Goal: Task Accomplishment & Management: Use online tool/utility

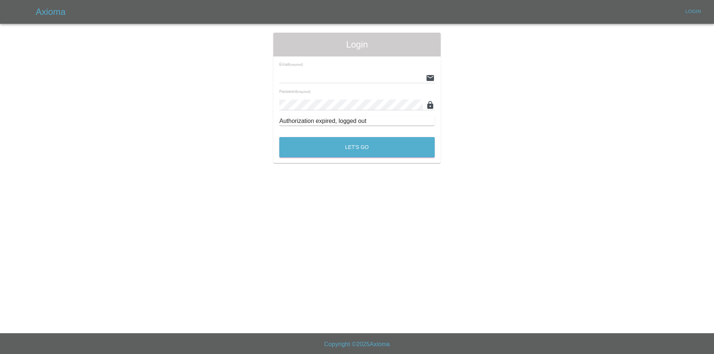
type input "[EMAIL_ADDRESS][DOMAIN_NAME]"
drag, startPoint x: 321, startPoint y: 136, endPoint x: 321, endPoint y: 145, distance: 9.3
click at [321, 137] on div "Let's Go" at bounding box center [357, 146] width 156 height 28
click at [322, 148] on button "Let's Go" at bounding box center [356, 147] width 155 height 20
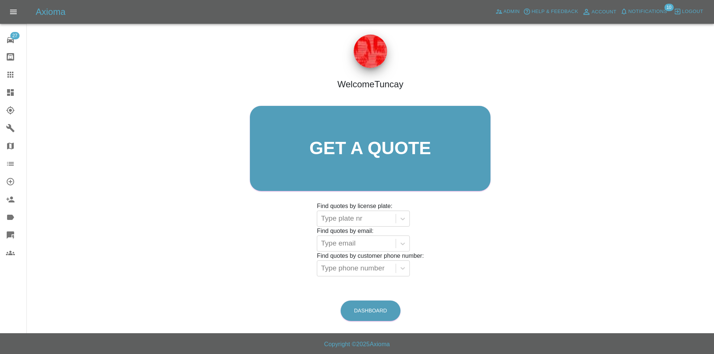
click at [10, 90] on icon at bounding box center [10, 92] width 7 height 7
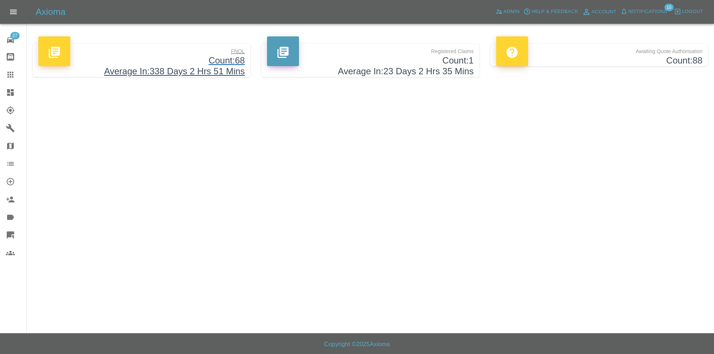
click at [139, 73] on h4 "Average In: 338 Days 2 Hrs 51 Mins" at bounding box center [141, 71] width 206 height 11
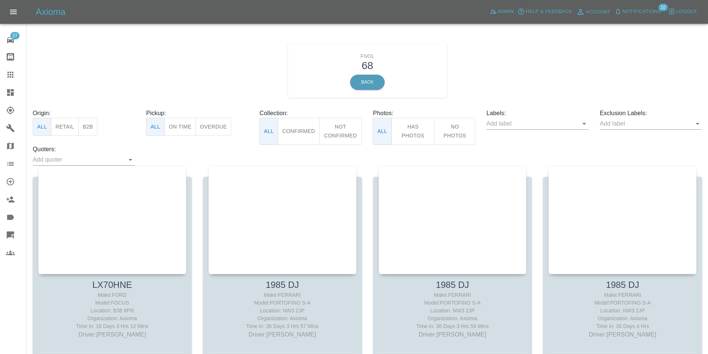
click at [578, 125] on input "text" at bounding box center [532, 124] width 91 height 12
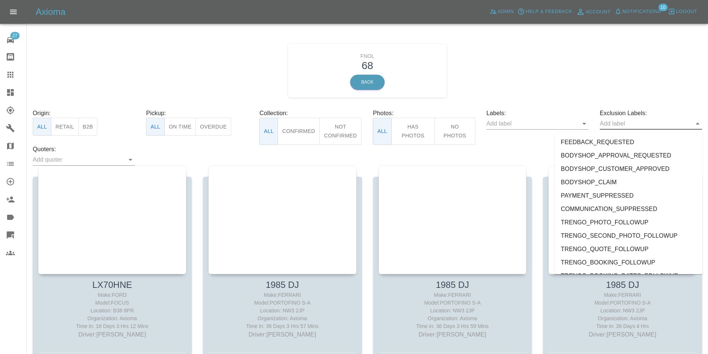
click at [609, 140] on li "FEEDBACK_REQUESTED" at bounding box center [629, 142] width 148 height 13
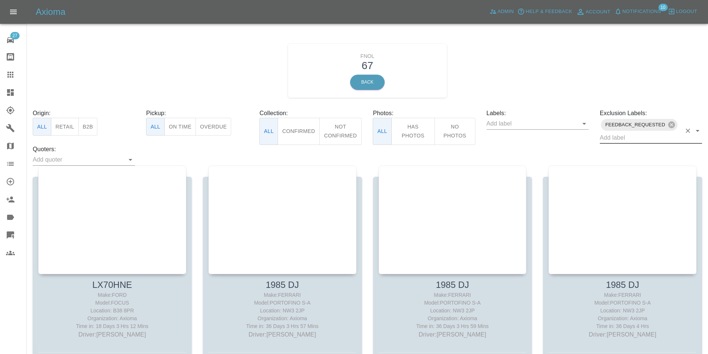
click at [628, 129] on span "FEEDBACK_REQUESTED" at bounding box center [635, 124] width 69 height 9
click at [671, 126] on icon at bounding box center [671, 124] width 7 height 7
click at [630, 129] on input "text" at bounding box center [645, 124] width 91 height 12
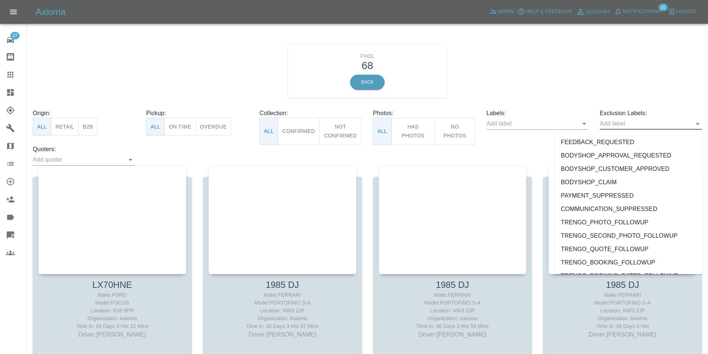
click at [533, 129] on input "text" at bounding box center [532, 124] width 91 height 12
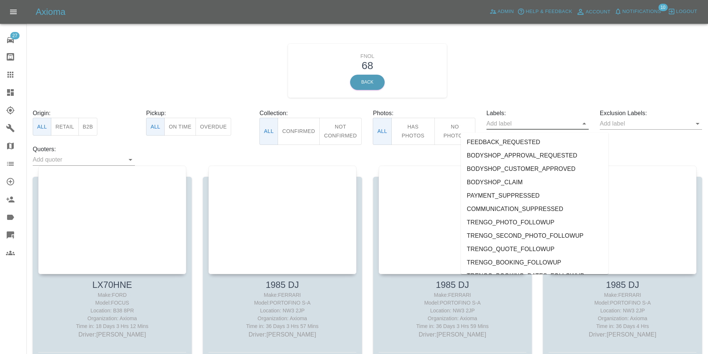
click at [518, 141] on li "FEEDBACK_REQUESTED" at bounding box center [535, 142] width 148 height 13
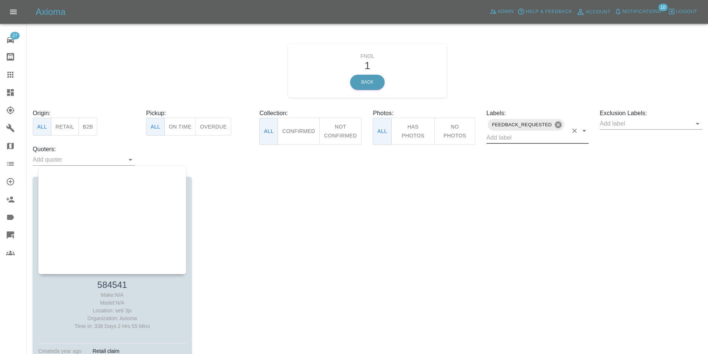
click at [555, 126] on icon at bounding box center [558, 125] width 8 height 8
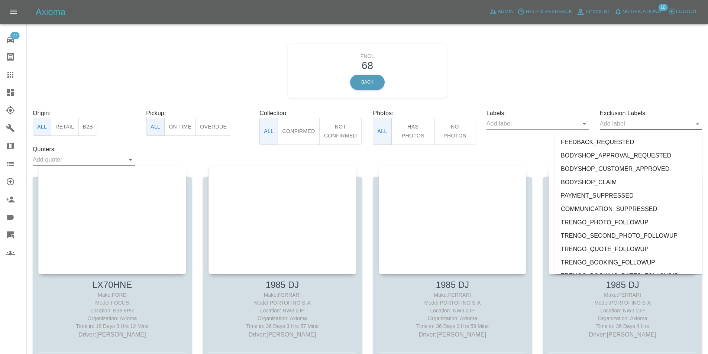
click at [602, 129] on input "text" at bounding box center [645, 124] width 91 height 12
click at [602, 138] on li "FEEDBACK_REQUESTED" at bounding box center [629, 142] width 148 height 13
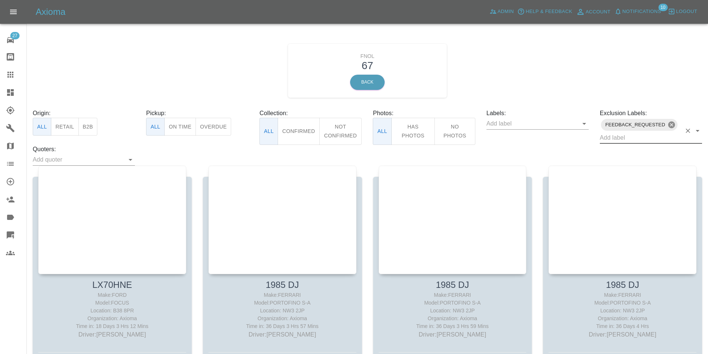
click at [668, 127] on icon at bounding box center [671, 124] width 7 height 7
click at [570, 125] on input "text" at bounding box center [532, 124] width 91 height 12
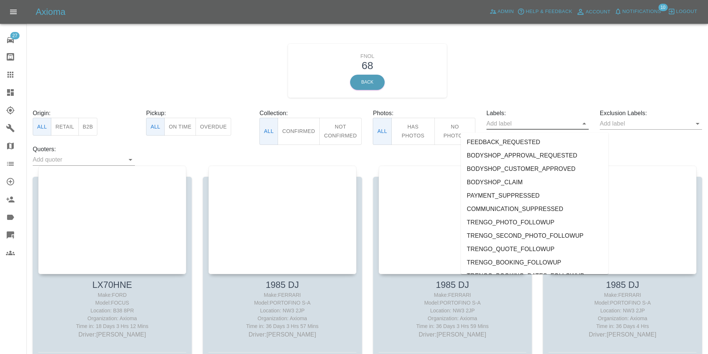
click at [522, 153] on li "BODYSHOP_APPROVAL_REQUESTED" at bounding box center [535, 155] width 148 height 13
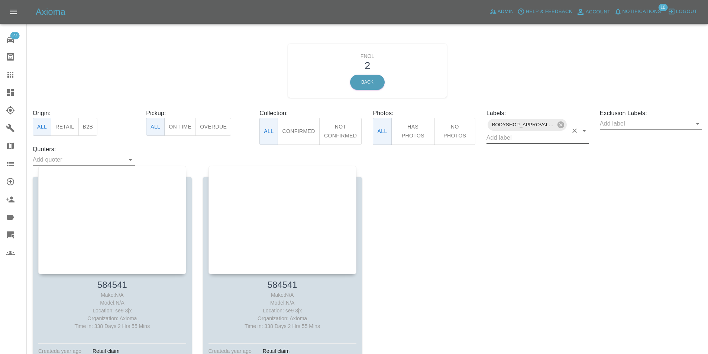
click at [562, 127] on icon at bounding box center [561, 125] width 8 height 8
click at [618, 128] on input "text" at bounding box center [645, 124] width 91 height 12
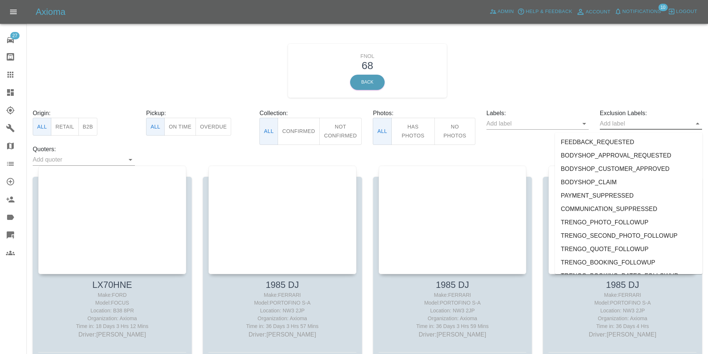
click at [614, 138] on li "FEEDBACK_REQUESTED" at bounding box center [629, 142] width 148 height 13
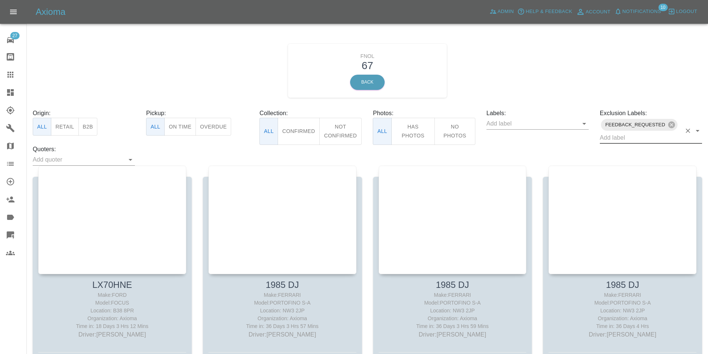
click at [620, 129] on span "FEEDBACK_REQUESTED" at bounding box center [635, 124] width 69 height 9
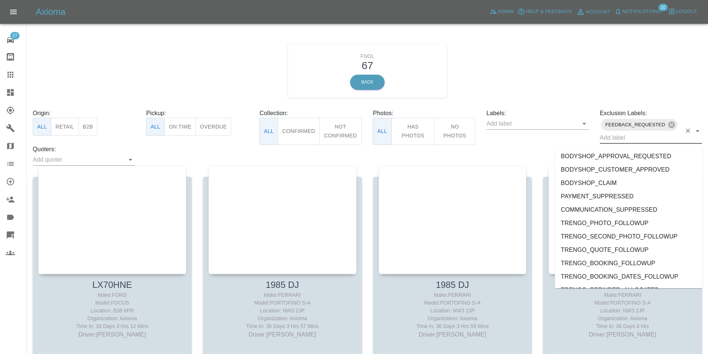
click at [612, 143] on input "text" at bounding box center [640, 138] width 81 height 12
click at [610, 154] on li "BODYSHOP_APPROVAL_REQUESTED" at bounding box center [629, 156] width 148 height 13
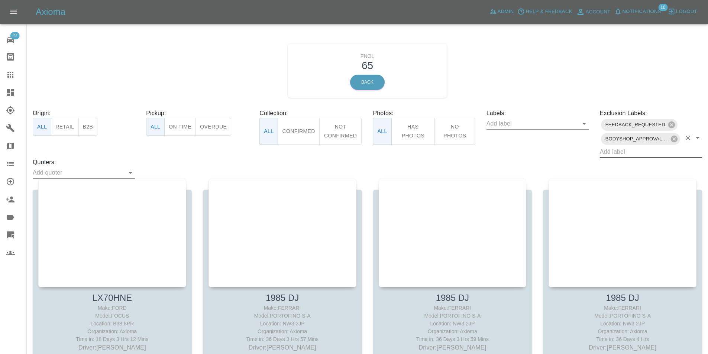
click at [515, 158] on div "Labels:" at bounding box center [537, 133] width 113 height 49
click at [673, 142] on icon at bounding box center [674, 138] width 7 height 7
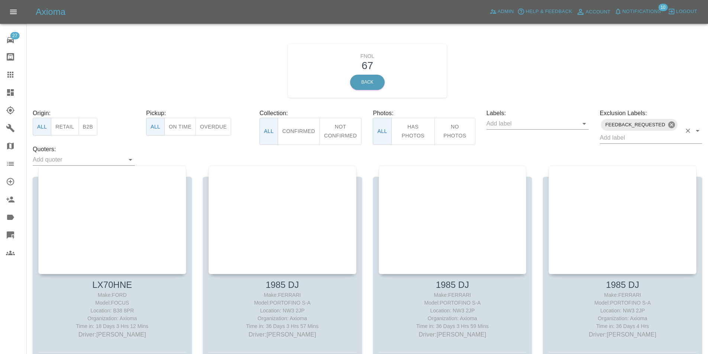
click at [672, 127] on icon at bounding box center [671, 124] width 7 height 7
click at [504, 115] on p "Labels:" at bounding box center [538, 113] width 102 height 9
click at [106, 157] on input "text" at bounding box center [78, 160] width 91 height 12
type input "ds"
click at [160, 159] on div "Origin: All Retail B2B Pickup: All On Time Overdue Collection: All Confirmed No…" at bounding box center [367, 137] width 681 height 57
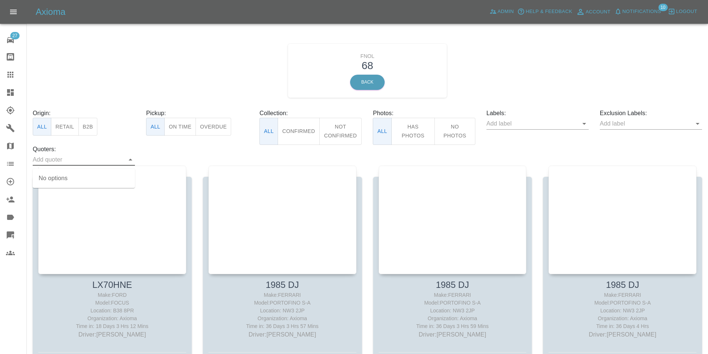
click at [114, 158] on input "text" at bounding box center [78, 160] width 91 height 12
click at [165, 166] on div "Origin: All Retail B2B Pickup: All On Time Overdue Collection: All Confirmed No…" at bounding box center [367, 137] width 681 height 57
click at [104, 164] on input "text" at bounding box center [78, 160] width 91 height 12
type input "sssss"
click at [183, 163] on div "Origin: All Retail B2B Pickup: All On Time Overdue Collection: All Confirmed No…" at bounding box center [367, 137] width 681 height 57
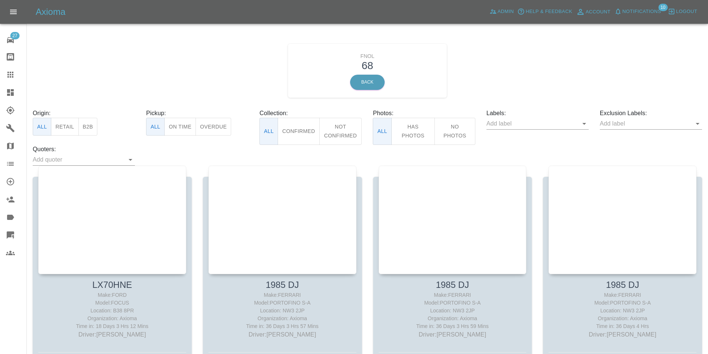
click at [74, 154] on p "Quoters:" at bounding box center [84, 149] width 102 height 9
click at [78, 161] on input "text" at bounding box center [78, 160] width 91 height 12
click at [8, 99] on link "Dashboard" at bounding box center [13, 93] width 26 height 18
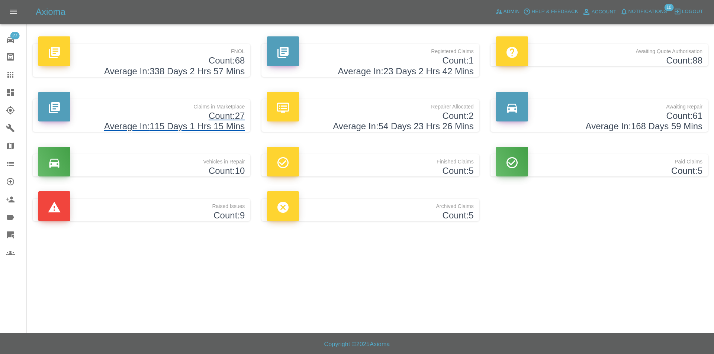
click at [177, 124] on h4 "Average In: 115 Days 1 Hrs 15 Mins" at bounding box center [141, 126] width 206 height 11
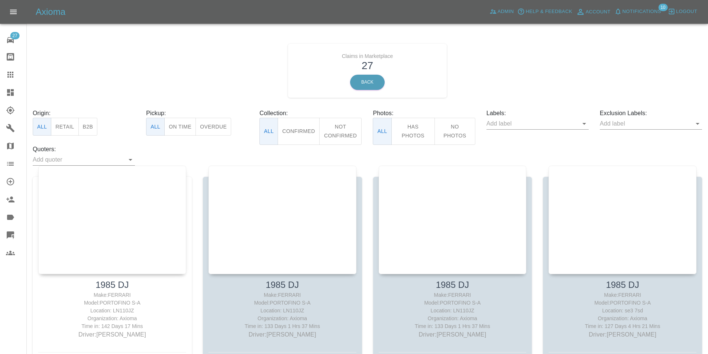
click at [107, 127] on div "Origin: All Retail B2B" at bounding box center [83, 127] width 113 height 36
click at [120, 199] on div at bounding box center [112, 201] width 148 height 109
click at [88, 162] on input "text" at bounding box center [78, 160] width 91 height 12
click at [76, 176] on li "Tuncay" at bounding box center [84, 178] width 102 height 13
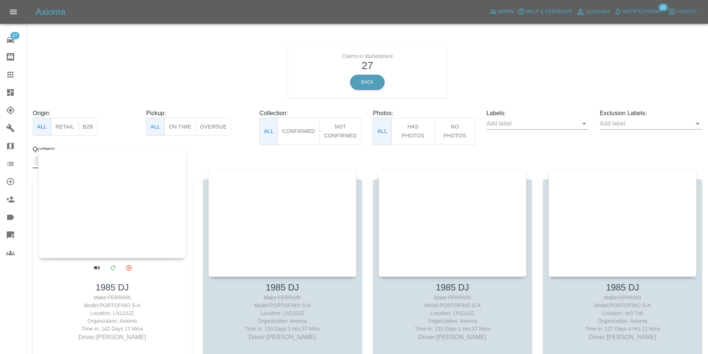
click at [59, 159] on div at bounding box center [112, 204] width 148 height 109
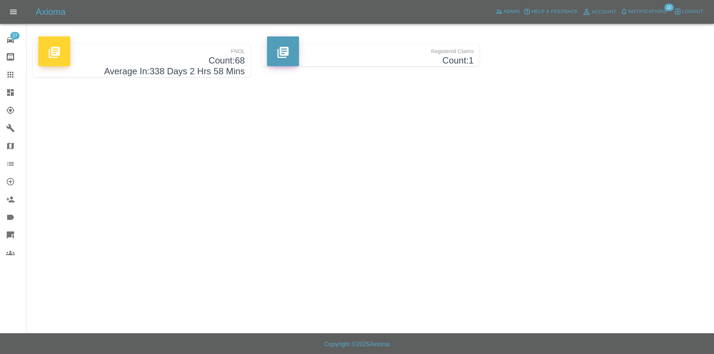
click at [5, 260] on link "Users" at bounding box center [13, 253] width 26 height 18
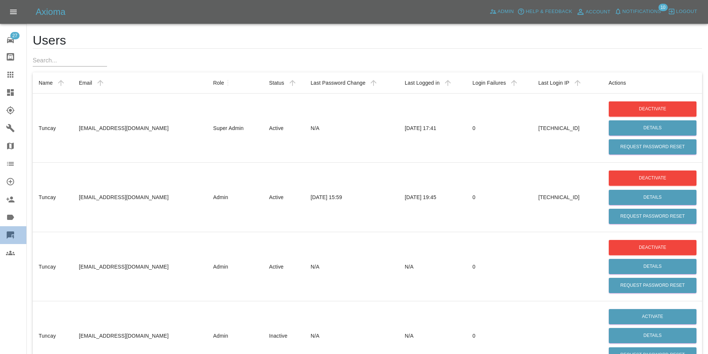
click at [11, 232] on icon at bounding box center [10, 235] width 7 height 7
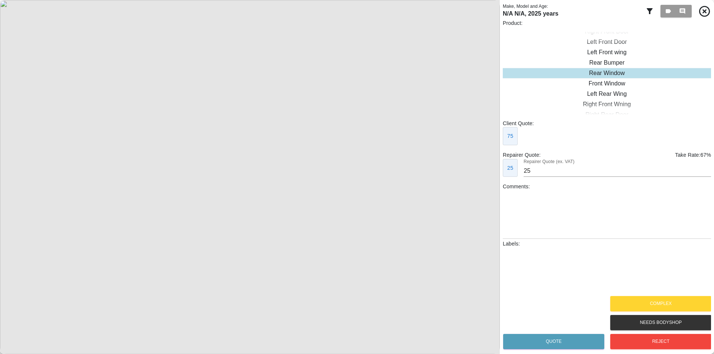
click at [649, 12] on icon at bounding box center [649, 11] width 6 height 6
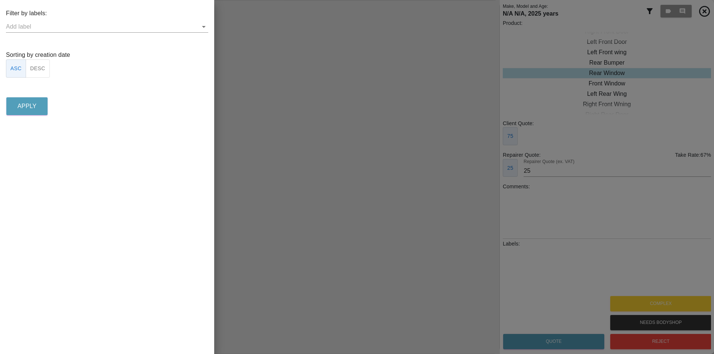
click at [96, 30] on input "text" at bounding box center [101, 27] width 191 height 12
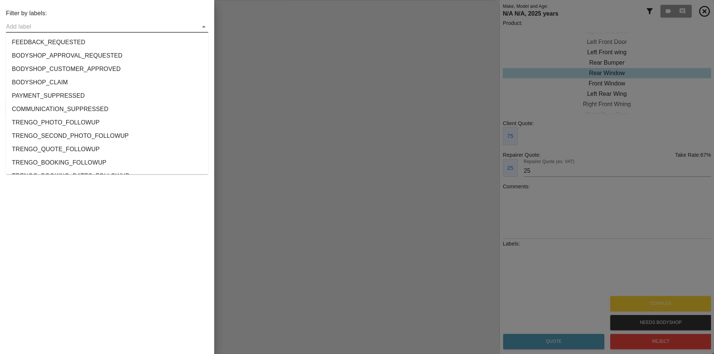
click at [109, 187] on div "Filter by labels: Sorting by creation date ASC DESC Apply" at bounding box center [107, 177] width 214 height 354
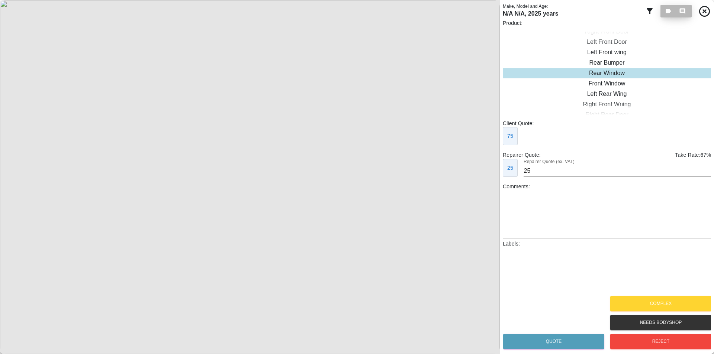
click at [666, 10] on icon "button" at bounding box center [667, 11] width 5 height 4
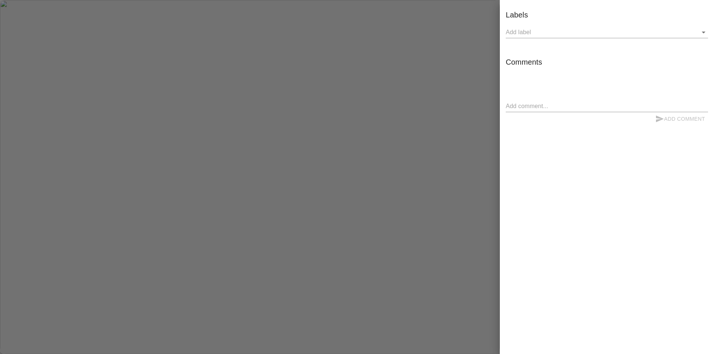
click at [448, 40] on div at bounding box center [357, 177] width 714 height 354
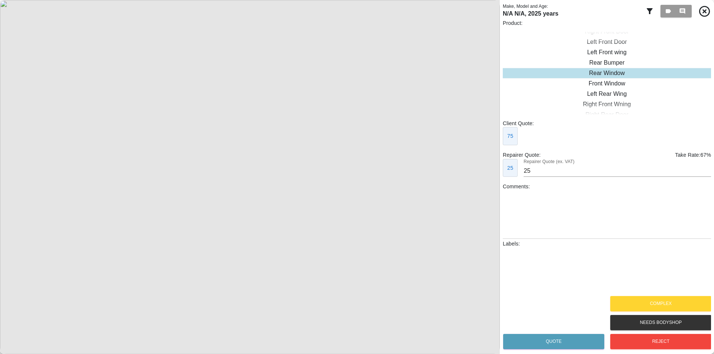
click at [654, 6] on div "0 0" at bounding box center [678, 11] width 66 height 16
click at [652, 7] on icon at bounding box center [649, 11] width 9 height 9
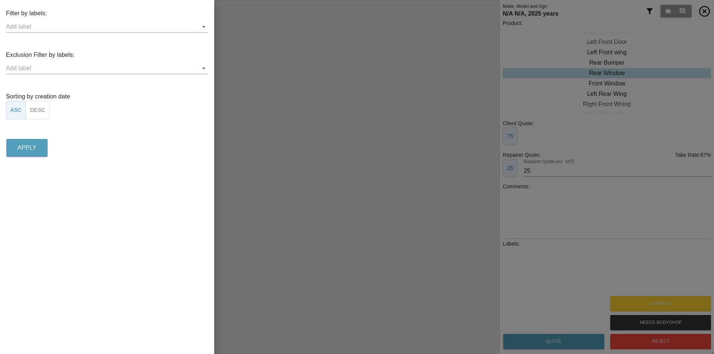
click at [606, 25] on div at bounding box center [357, 177] width 714 height 354
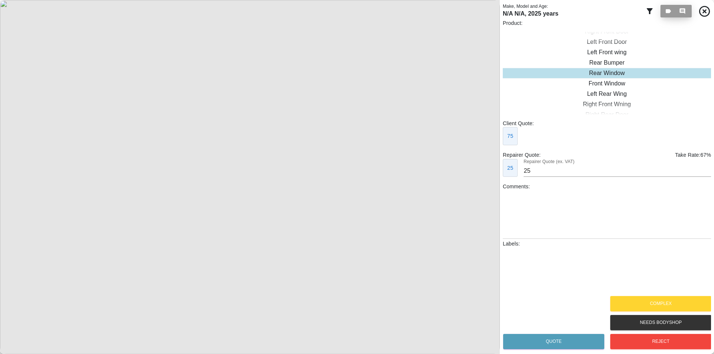
click at [675, 11] on div "0 0" at bounding box center [676, 11] width 22 height 7
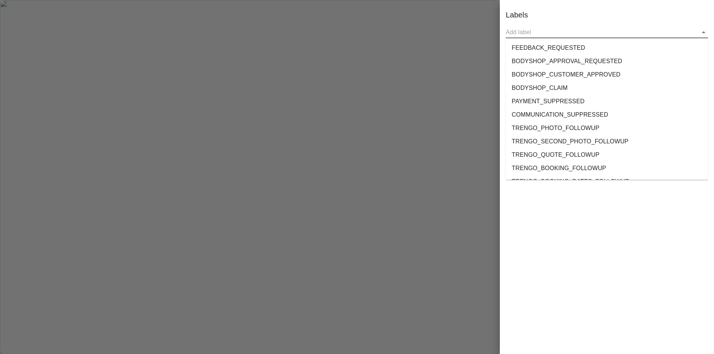
click at [560, 30] on input "text" at bounding box center [600, 32] width 191 height 12
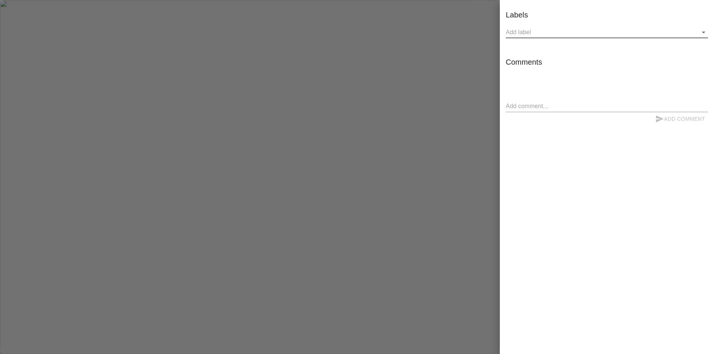
click at [556, 33] on input "text" at bounding box center [600, 32] width 191 height 12
click at [462, 32] on div at bounding box center [357, 177] width 714 height 354
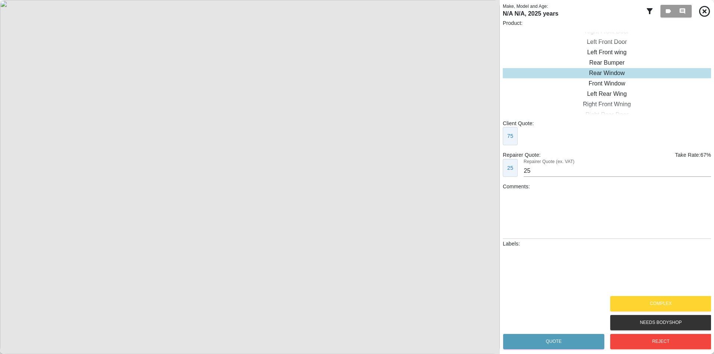
click at [649, 11] on icon at bounding box center [649, 11] width 6 height 6
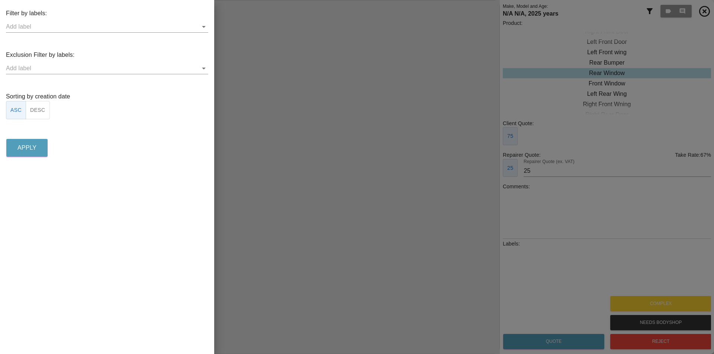
click at [88, 32] on input "text" at bounding box center [101, 27] width 191 height 12
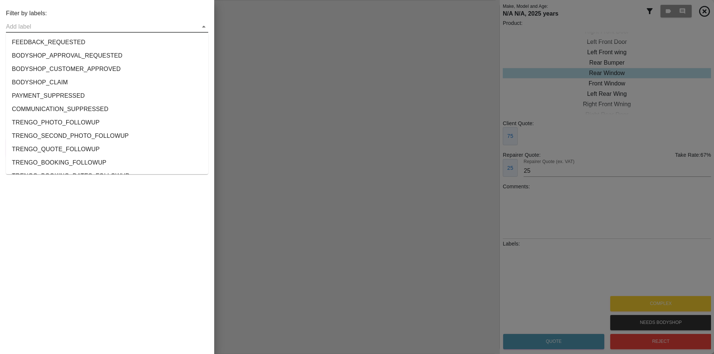
click at [87, 26] on input "text" at bounding box center [101, 27] width 191 height 12
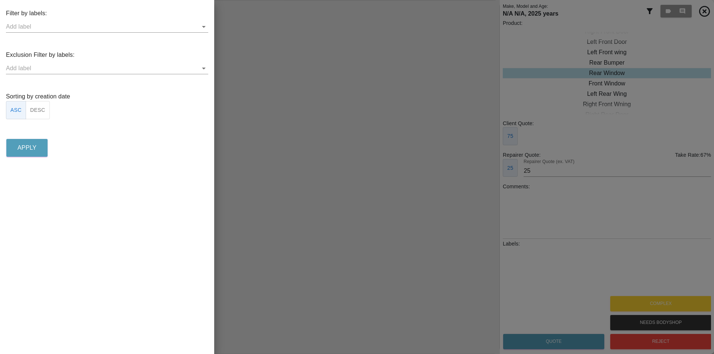
click at [58, 62] on div "Exclusion Filter by labels:" at bounding box center [107, 63] width 202 height 24
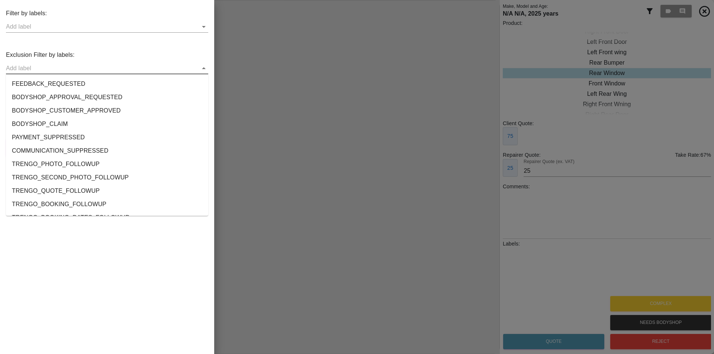
click at [58, 63] on input "text" at bounding box center [101, 68] width 191 height 12
click at [53, 79] on li "FEEDBACK_REQUESTED" at bounding box center [107, 83] width 202 height 13
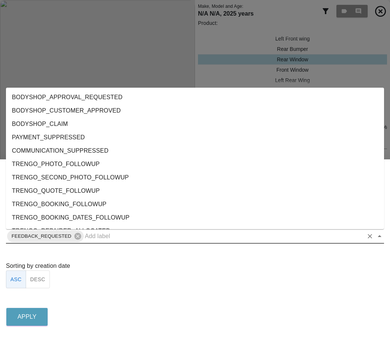
click at [88, 239] on input "text" at bounding box center [224, 236] width 278 height 12
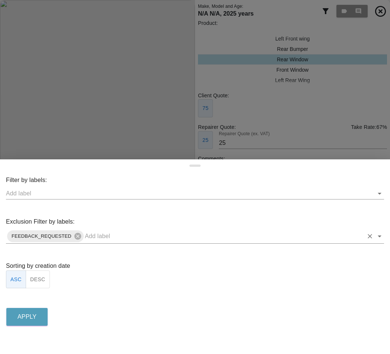
click at [122, 238] on input "text" at bounding box center [224, 236] width 278 height 12
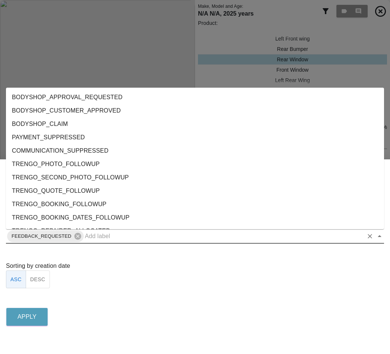
click at [127, 125] on li "BODYSHOP_CLAIM" at bounding box center [195, 123] width 378 height 13
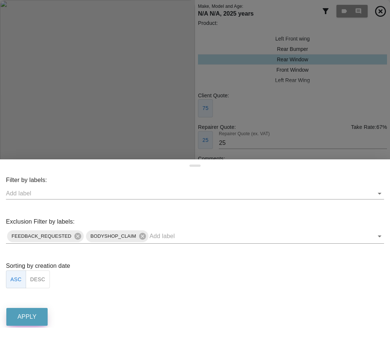
click at [23, 313] on p "Apply" at bounding box center [26, 317] width 19 height 9
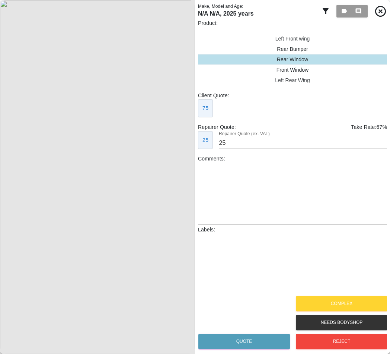
click at [327, 10] on icon at bounding box center [325, 11] width 6 height 6
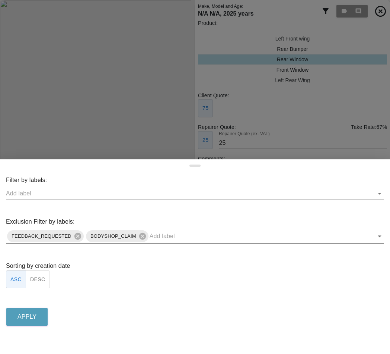
click at [63, 195] on input "text" at bounding box center [189, 194] width 366 height 12
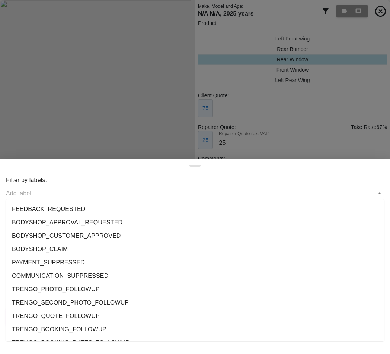
click at [55, 209] on li "FEEDBACK_REQUESTED" at bounding box center [195, 209] width 378 height 13
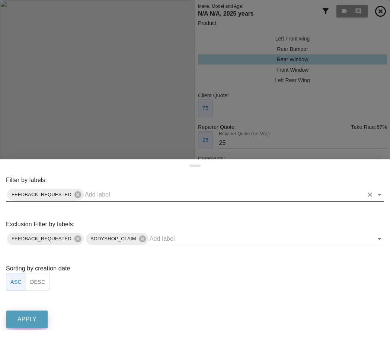
click at [26, 323] on p "Apply" at bounding box center [26, 319] width 19 height 9
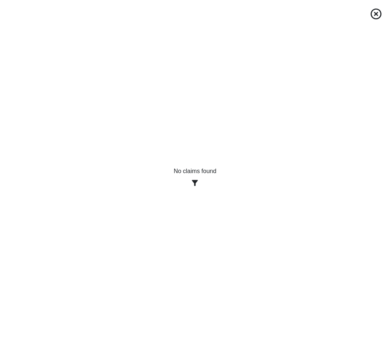
click at [190, 185] on div at bounding box center [195, 182] width 43 height 9
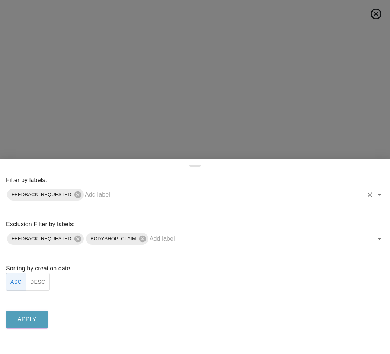
click at [73, 194] on span "FEEDBACK_REQUESTED" at bounding box center [41, 194] width 69 height 9
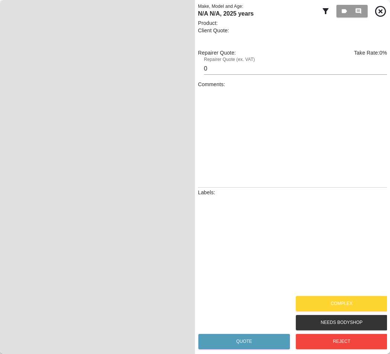
type input "25"
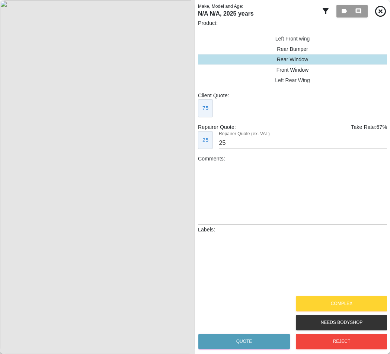
click at [323, 10] on icon at bounding box center [325, 11] width 6 height 6
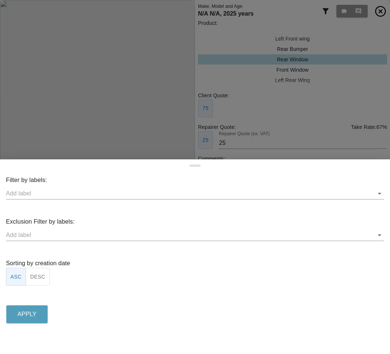
click at [65, 190] on input "text" at bounding box center [189, 194] width 366 height 12
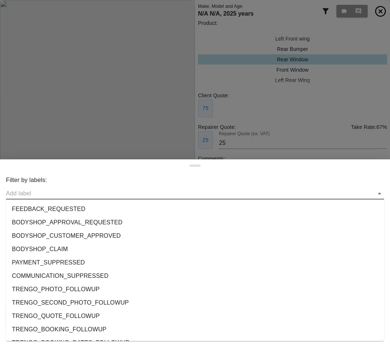
click at [55, 213] on li "FEEDBACK_REQUESTED" at bounding box center [195, 209] width 378 height 13
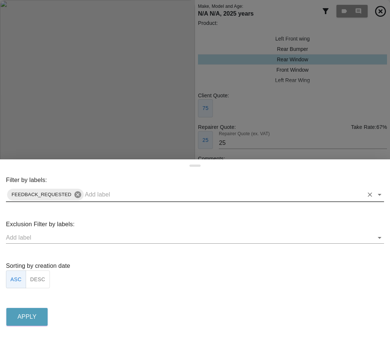
click at [78, 191] on icon at bounding box center [77, 194] width 7 height 7
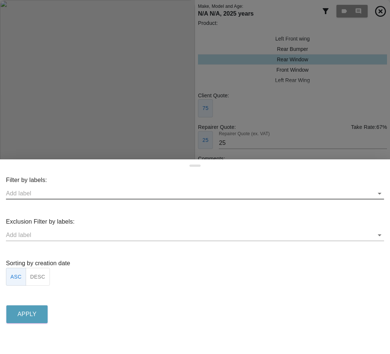
click at [61, 234] on input "text" at bounding box center [189, 235] width 366 height 12
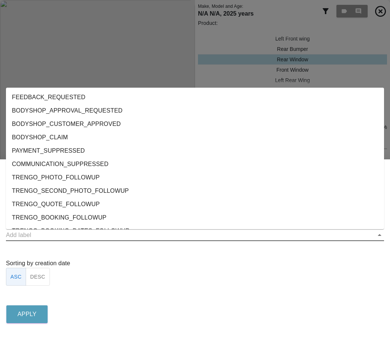
click at [77, 100] on li "FEEDBACK_REQUESTED" at bounding box center [195, 97] width 378 height 13
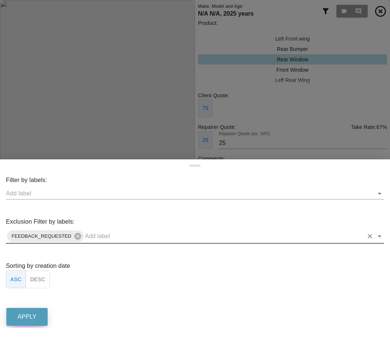
click at [25, 308] on button "Apply" at bounding box center [26, 317] width 41 height 18
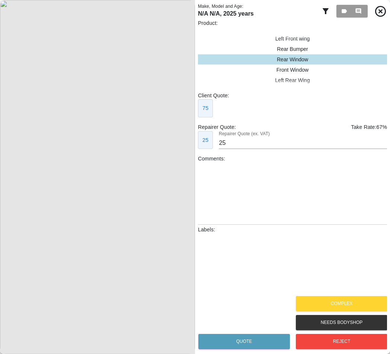
click at [328, 10] on icon at bounding box center [325, 11] width 9 height 9
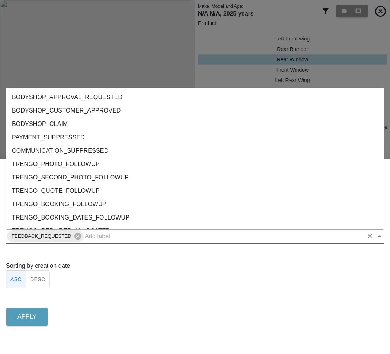
click at [111, 239] on input "text" at bounding box center [224, 236] width 278 height 12
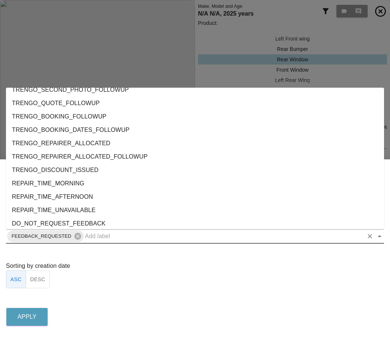
scroll to position [112, 0]
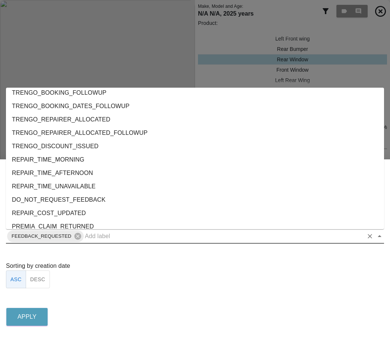
click at [107, 177] on li "REPAIR_TIME_AFTERNOON" at bounding box center [195, 173] width 378 height 13
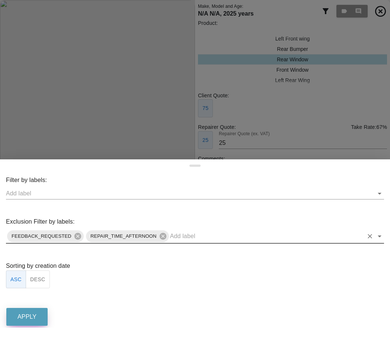
click at [42, 315] on button "Apply" at bounding box center [26, 317] width 41 height 18
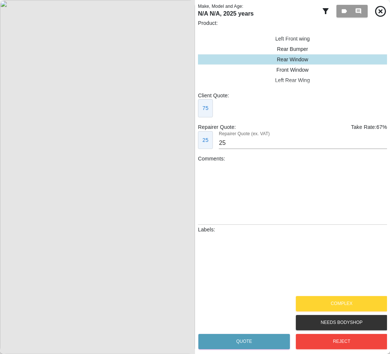
click at [329, 12] on icon at bounding box center [325, 11] width 9 height 9
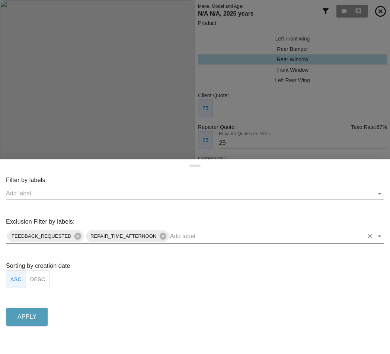
click at [185, 240] on input "text" at bounding box center [266, 236] width 193 height 12
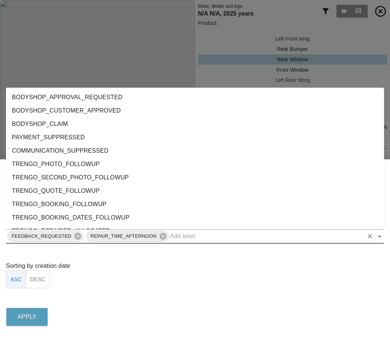
click at [132, 102] on li "BODYSHOP_APPROVAL_REQUESTED" at bounding box center [195, 97] width 378 height 13
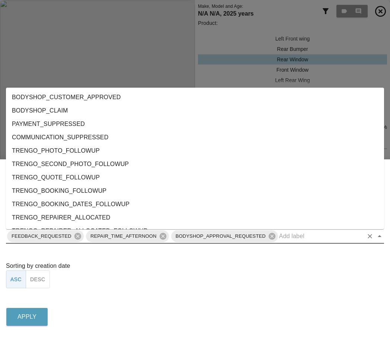
click at [285, 242] on div "FEEDBACK_REQUESTED REPAIR_TIME_AFTERNOON BODYSHOP_APPROVAL_REQUESTED" at bounding box center [195, 236] width 378 height 14
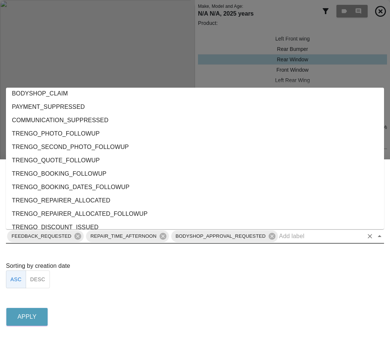
scroll to position [260, 0]
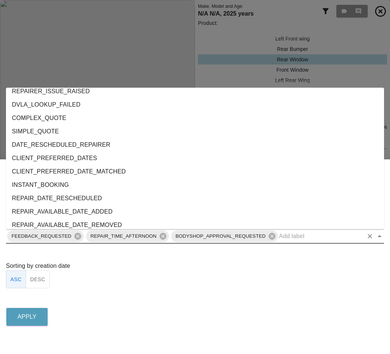
click at [99, 130] on li "SIMPLE_QUOTE" at bounding box center [195, 131] width 378 height 13
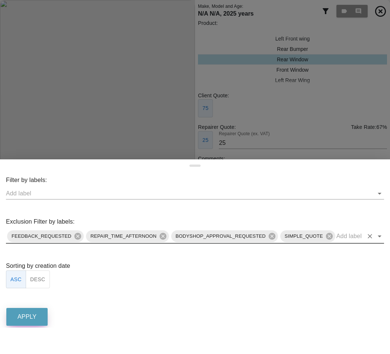
click at [30, 317] on p "Apply" at bounding box center [26, 317] width 19 height 9
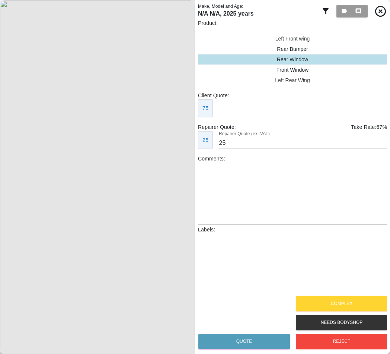
click at [324, 16] on icon at bounding box center [325, 11] width 9 height 9
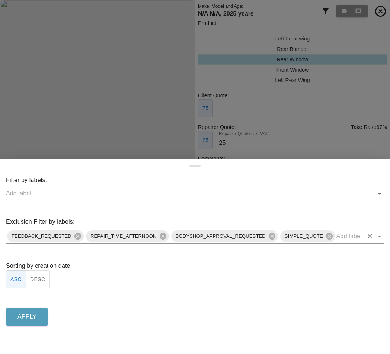
click at [350, 237] on input "text" at bounding box center [349, 236] width 27 height 12
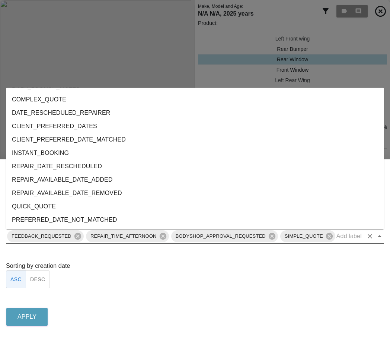
scroll to position [333, 0]
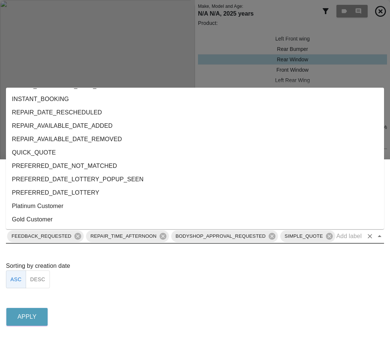
click at [88, 211] on li "Platinum Customer" at bounding box center [195, 206] width 378 height 13
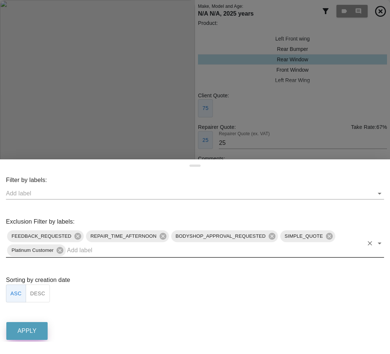
click at [22, 323] on button "Apply" at bounding box center [26, 331] width 41 height 18
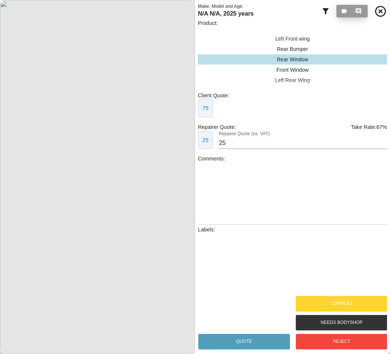
click at [344, 13] on icon "button" at bounding box center [343, 11] width 5 height 4
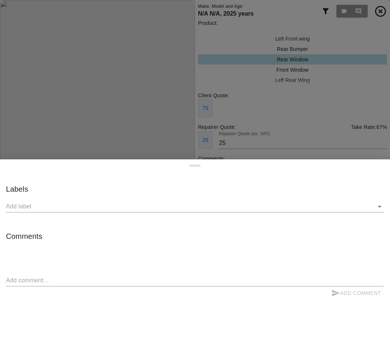
drag, startPoint x: 256, startPoint y: 99, endPoint x: 317, endPoint y: 32, distance: 90.5
click at [257, 99] on div at bounding box center [195, 177] width 390 height 354
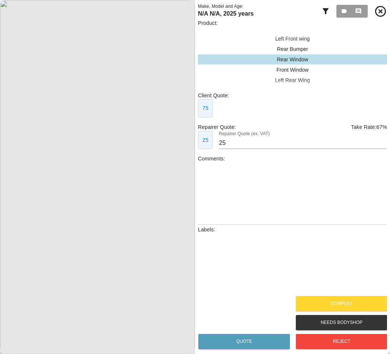
click at [326, 12] on icon at bounding box center [325, 11] width 9 height 9
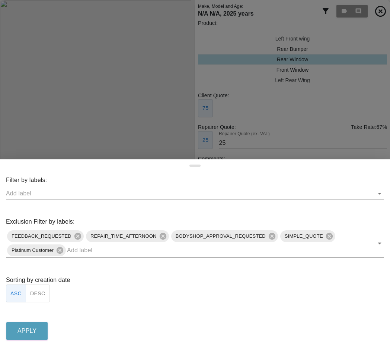
click at [168, 259] on div "Filter by labels: Exclusion Filter by labels: FEEDBACK_REQUESTED REPAIR_TIME_AF…" at bounding box center [195, 259] width 390 height 167
click at [164, 256] on input "text" at bounding box center [215, 251] width 296 height 12
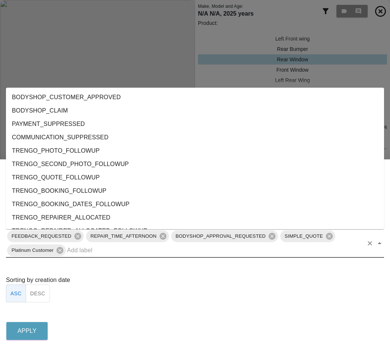
click at [143, 213] on li "TRENGO_REPAIRER_ALLOCATED" at bounding box center [195, 217] width 378 height 13
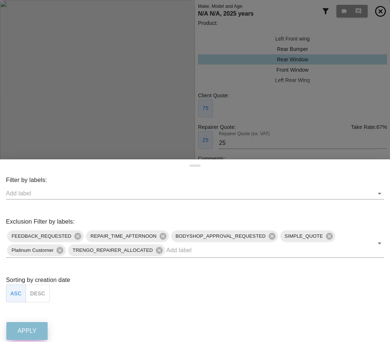
click at [28, 330] on p "Apply" at bounding box center [26, 331] width 19 height 9
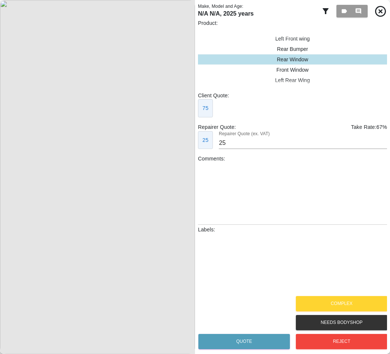
click at [380, 280] on div at bounding box center [292, 265] width 189 height 58
click at [327, 9] on icon at bounding box center [325, 11] width 6 height 6
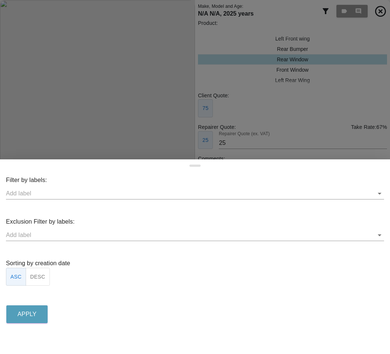
click at [85, 222] on div "Exclusion Filter by labels:" at bounding box center [195, 229] width 378 height 24
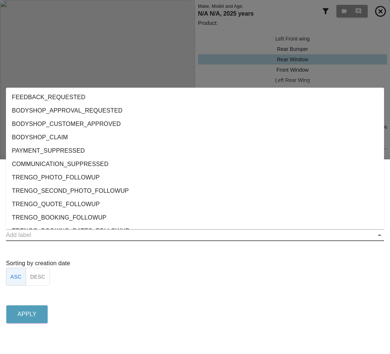
click at [79, 235] on input "text" at bounding box center [189, 235] width 366 height 12
click at [80, 96] on li "FEEDBACK_REQUESTED" at bounding box center [195, 97] width 378 height 13
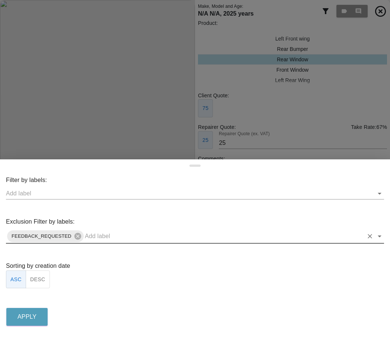
click at [97, 243] on div "FEEDBACK_REQUESTED" at bounding box center [195, 236] width 378 height 14
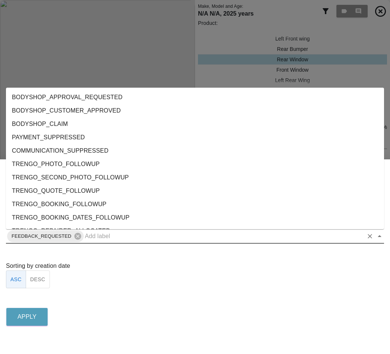
click at [98, 112] on li "BODYSHOP_CUSTOMER_APPROVED" at bounding box center [195, 110] width 378 height 13
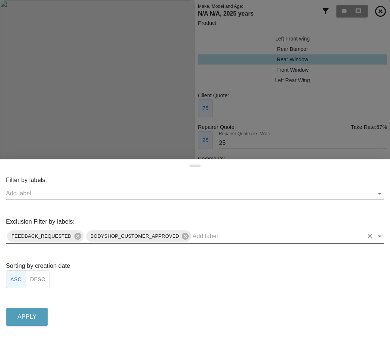
click at [233, 239] on input "text" at bounding box center [277, 236] width 171 height 12
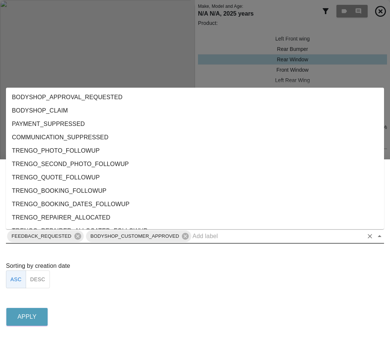
click at [166, 134] on li "COMMUNICATION_SUPPRESSED" at bounding box center [195, 137] width 378 height 13
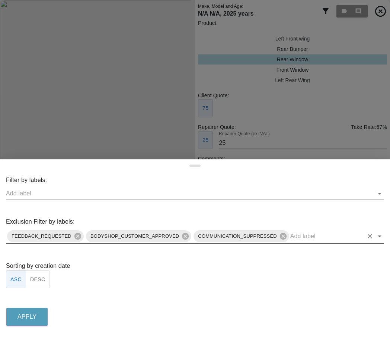
click at [316, 240] on input "text" at bounding box center [326, 236] width 73 height 12
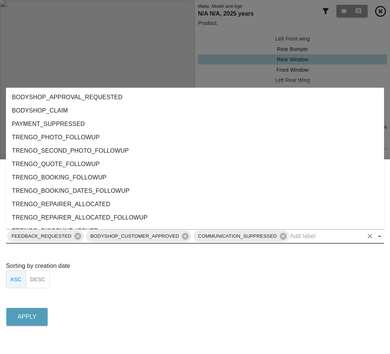
click at [185, 154] on li "TRENGO_SECOND_PHOTO_FOLLOWUP" at bounding box center [195, 150] width 378 height 13
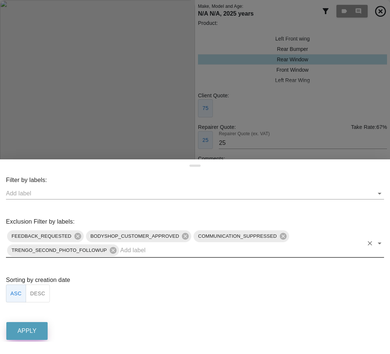
click at [19, 327] on p "Apply" at bounding box center [26, 331] width 19 height 9
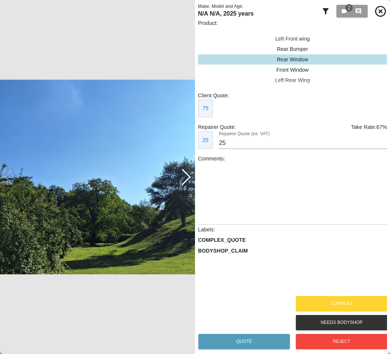
click at [321, 16] on div "2 0" at bounding box center [354, 11] width 66 height 16
click at [322, 14] on icon at bounding box center [325, 11] width 9 height 9
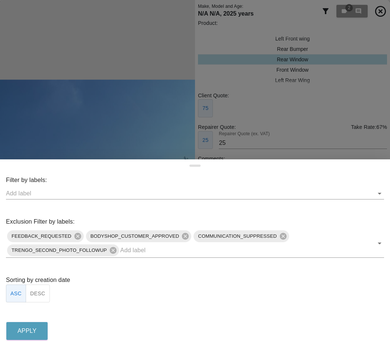
click at [55, 185] on div "Filter by labels:" at bounding box center [195, 188] width 378 height 24
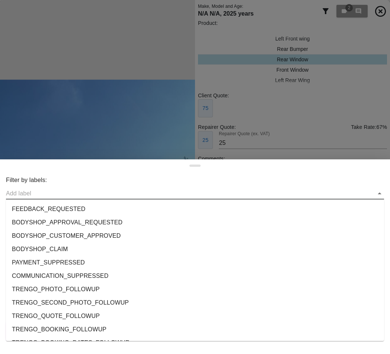
click at [52, 193] on input "text" at bounding box center [189, 194] width 366 height 12
click at [46, 230] on li "BODYSHOP_CUSTOMER_APPROVED" at bounding box center [195, 235] width 378 height 13
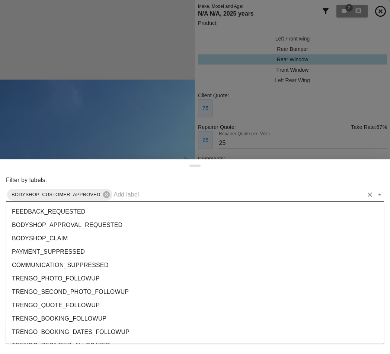
click at [125, 200] on input "text" at bounding box center [237, 195] width 249 height 12
click at [112, 235] on li "BODYSHOP_CLAIM" at bounding box center [195, 238] width 378 height 13
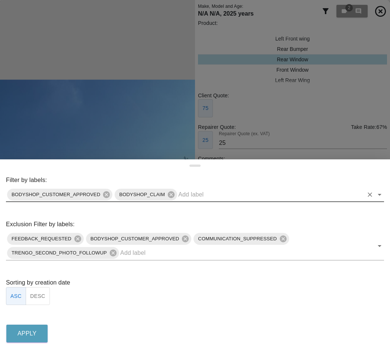
click at [194, 193] on input "text" at bounding box center [270, 195] width 185 height 12
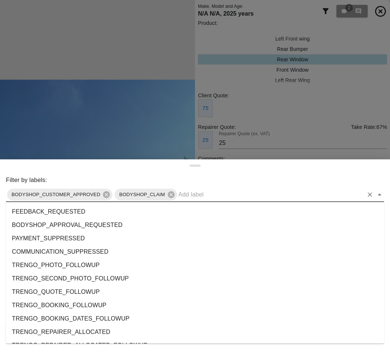
click at [158, 253] on li "COMMUNICATION_SUPPRESSED" at bounding box center [195, 251] width 378 height 13
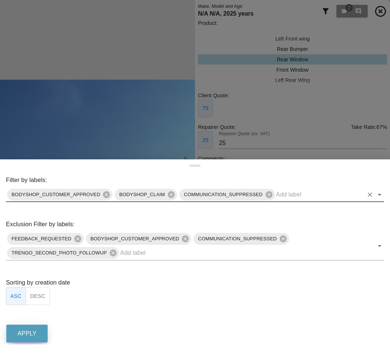
click at [31, 330] on p "Apply" at bounding box center [26, 333] width 19 height 9
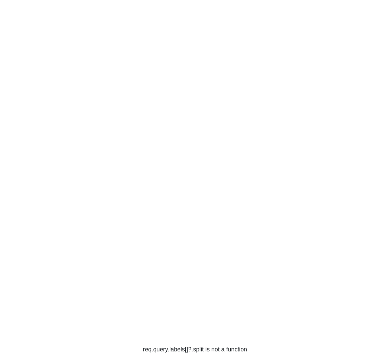
click at [250, 86] on div "req.query.labels[]?.split is not a function" at bounding box center [195, 177] width 390 height 354
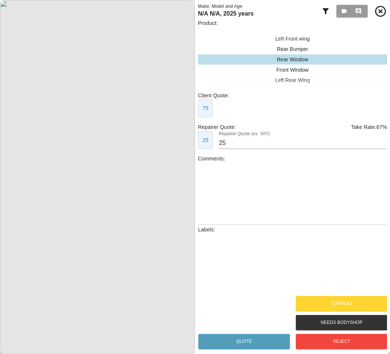
click at [327, 12] on icon at bounding box center [325, 11] width 9 height 9
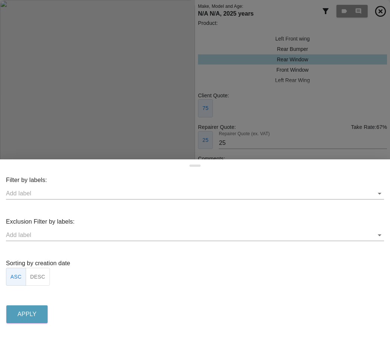
click at [62, 190] on input "text" at bounding box center [189, 194] width 366 height 12
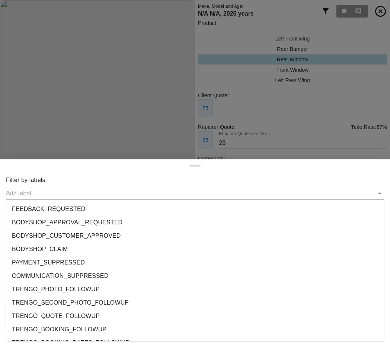
click at [55, 218] on li "BODYSHOP_APPROVAL_REQUESTED" at bounding box center [195, 222] width 378 height 13
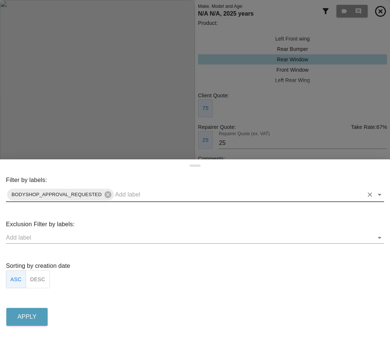
click at [137, 200] on input "text" at bounding box center [239, 195] width 248 height 12
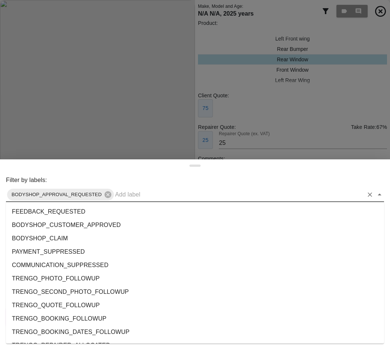
click at [130, 216] on li "FEEDBACK_REQUESTED" at bounding box center [195, 211] width 378 height 13
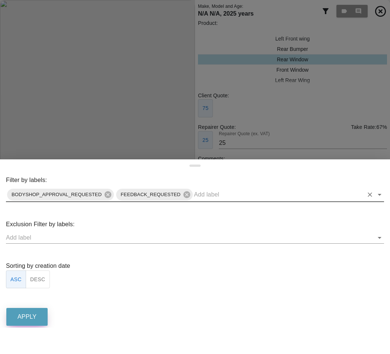
click at [47, 313] on button "Apply" at bounding box center [26, 317] width 41 height 18
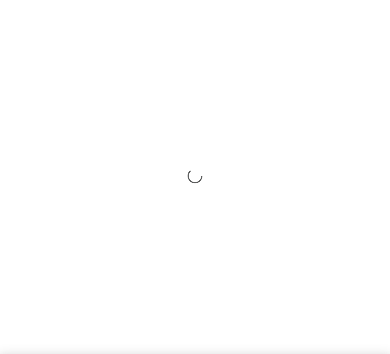
click at [40, 314] on div at bounding box center [195, 177] width 390 height 354
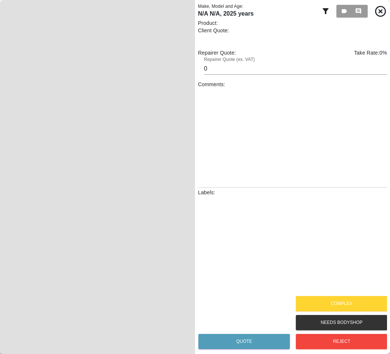
type input "25"
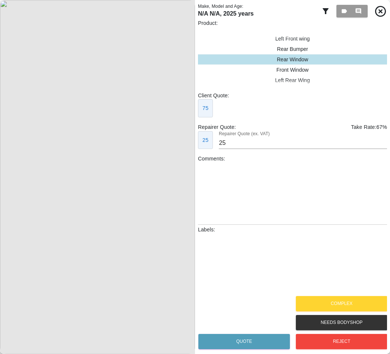
click at [326, 10] on icon at bounding box center [325, 11] width 6 height 6
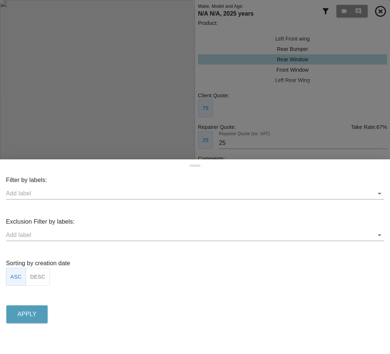
click at [52, 184] on div "Filter by labels:" at bounding box center [195, 188] width 378 height 24
click at [51, 193] on input "text" at bounding box center [189, 194] width 366 height 12
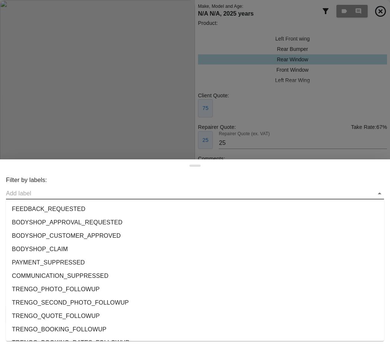
click at [61, 215] on li "FEEDBACK_REQUESTED" at bounding box center [195, 209] width 378 height 13
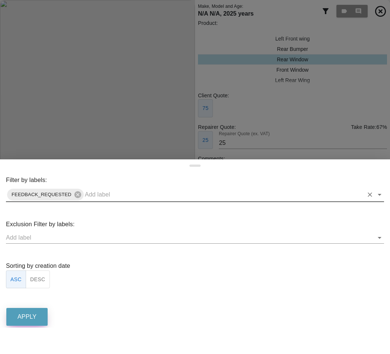
click at [26, 320] on p "Apply" at bounding box center [26, 317] width 19 height 9
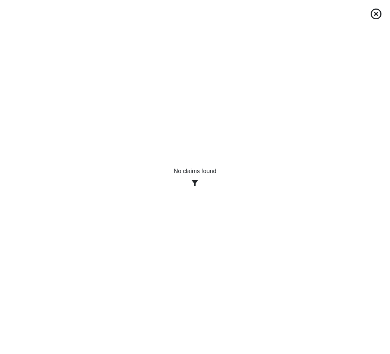
click at [193, 185] on icon at bounding box center [194, 183] width 9 height 9
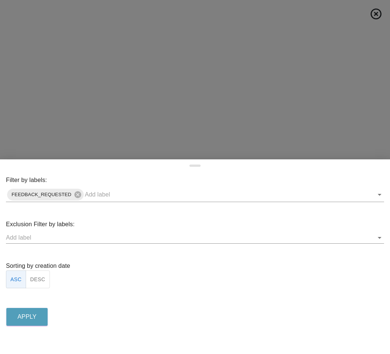
click at [111, 204] on div "Filter by labels: FEEDBACK_REQUESTED Exclusion Filter by labels: Sorting by cre…" at bounding box center [195, 252] width 390 height 152
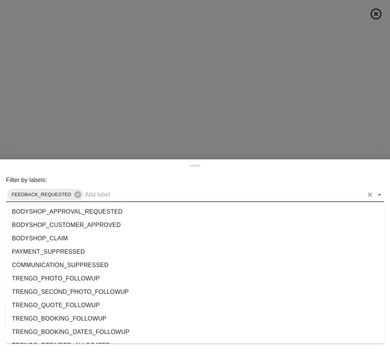
click at [110, 200] on input "text" at bounding box center [224, 195] width 278 height 12
click at [100, 212] on li "BODYSHOP_APPROVAL_REQUESTED" at bounding box center [195, 211] width 378 height 13
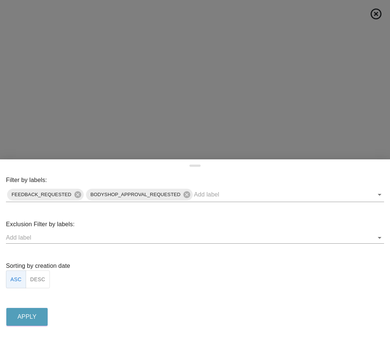
click at [34, 307] on div "Apply" at bounding box center [195, 317] width 378 height 22
click at [33, 315] on p "Apply" at bounding box center [26, 317] width 19 height 9
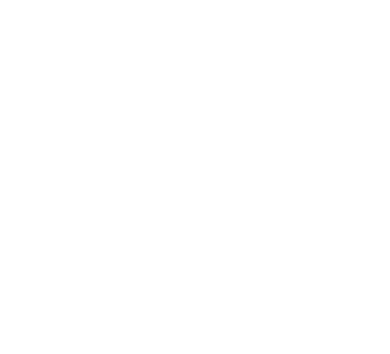
click at [389, 0] on html at bounding box center [195, 0] width 390 height 0
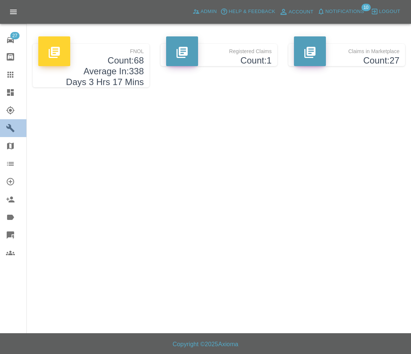
click at [12, 128] on icon at bounding box center [10, 128] width 9 height 9
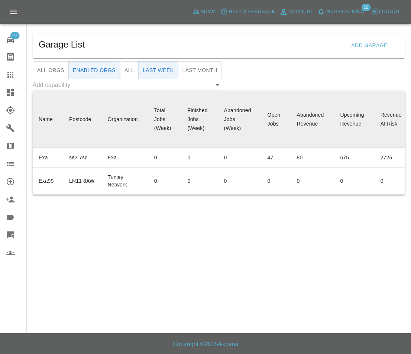
click at [182, 88] on input "text" at bounding box center [122, 85] width 178 height 12
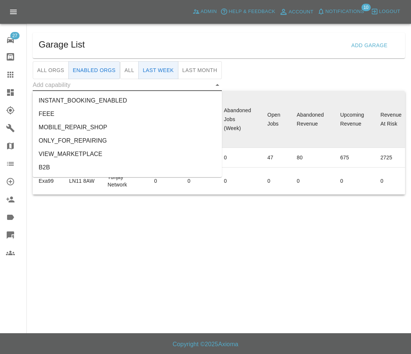
click at [164, 101] on li "INSTANT_BOOKING_ENABLED" at bounding box center [127, 100] width 189 height 13
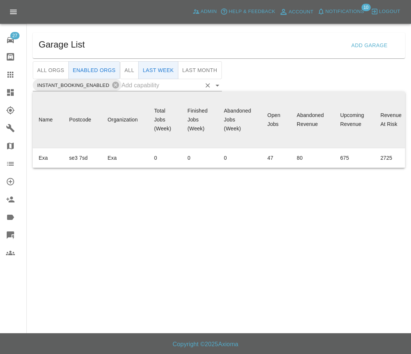
click at [126, 87] on input "text" at bounding box center [162, 86] width 80 height 12
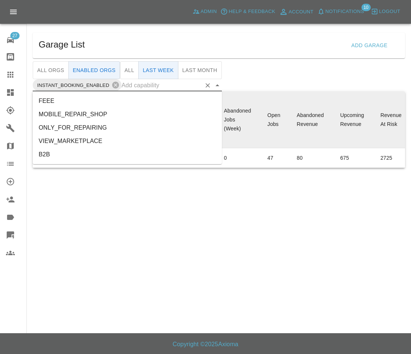
click at [132, 108] on li "MOBILE_REPAIR_SHOP" at bounding box center [127, 114] width 189 height 13
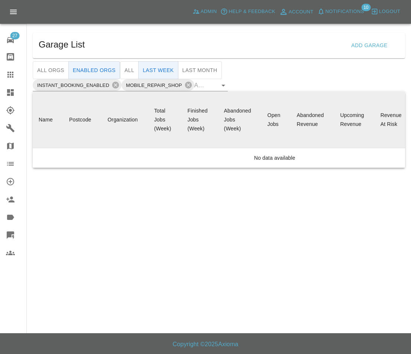
click at [10, 233] on icon at bounding box center [10, 235] width 7 height 7
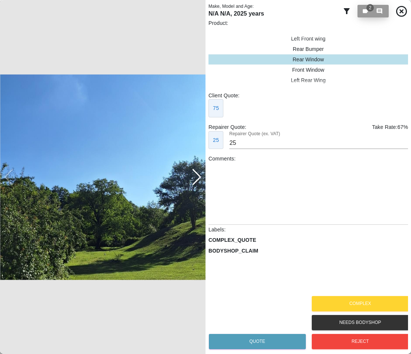
click at [361, 11] on button "2 0" at bounding box center [373, 11] width 31 height 13
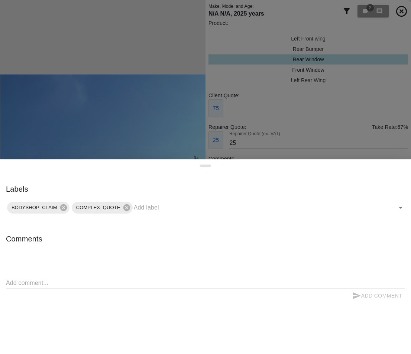
click at [288, 109] on div at bounding box center [205, 177] width 411 height 354
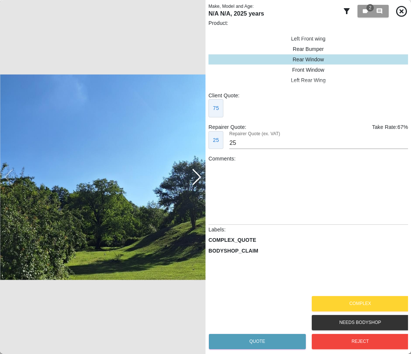
click at [346, 7] on div at bounding box center [346, 11] width 9 height 9
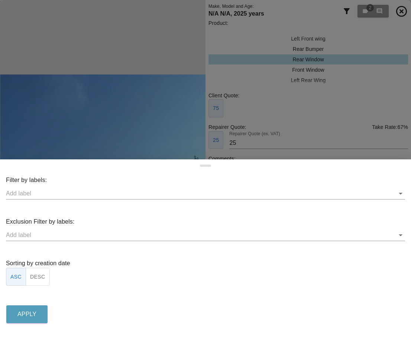
click at [90, 201] on div "Filter by labels: Exclusion Filter by labels: Sorting by creation date ASC DESC…" at bounding box center [205, 251] width 411 height 150
click at [86, 196] on input "text" at bounding box center [200, 194] width 388 height 12
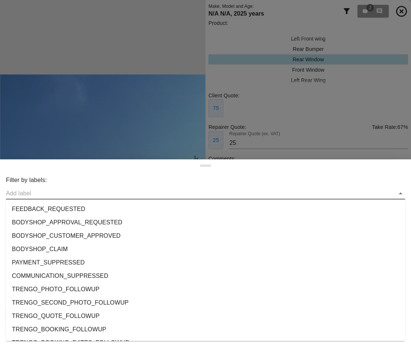
click at [78, 215] on li "FEEDBACK_REQUESTED" at bounding box center [205, 209] width 399 height 13
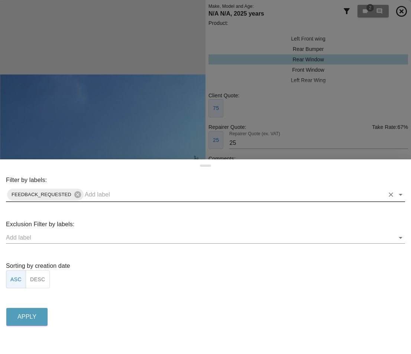
click at [109, 203] on div "Filter by labels: FEEDBACK_REQUESTED Exclusion Filter by labels: Sorting by cre…" at bounding box center [205, 252] width 411 height 152
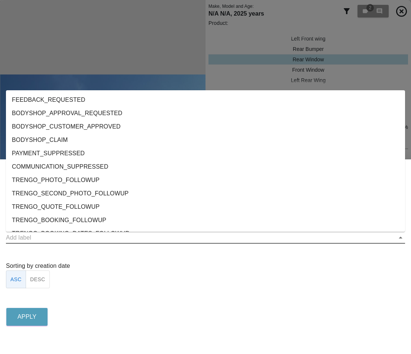
click at [100, 243] on input "text" at bounding box center [200, 238] width 388 height 12
click at [101, 185] on li "TRENGO_PHOTO_FOLLOWUP" at bounding box center [205, 180] width 399 height 13
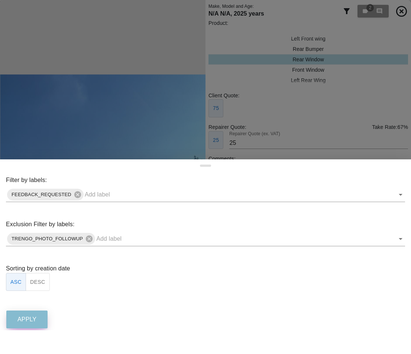
click at [35, 320] on p "Apply" at bounding box center [26, 319] width 19 height 9
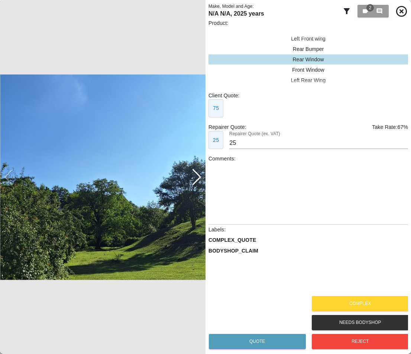
click at [348, 14] on icon at bounding box center [346, 11] width 9 height 9
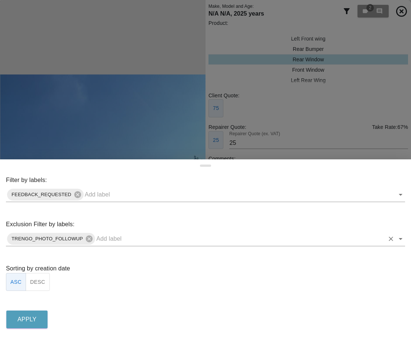
click at [119, 235] on input "text" at bounding box center [240, 239] width 288 height 12
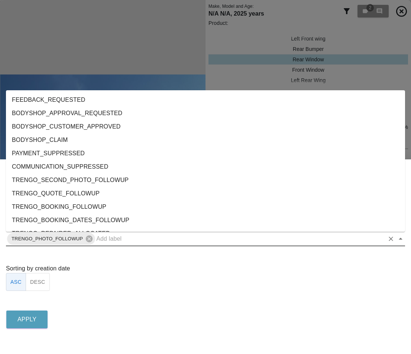
click at [120, 207] on li "TRENGO_BOOKING_FOLLOWUP" at bounding box center [205, 206] width 399 height 13
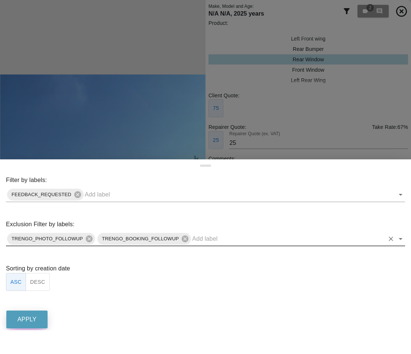
click at [35, 313] on button "Apply" at bounding box center [26, 320] width 41 height 18
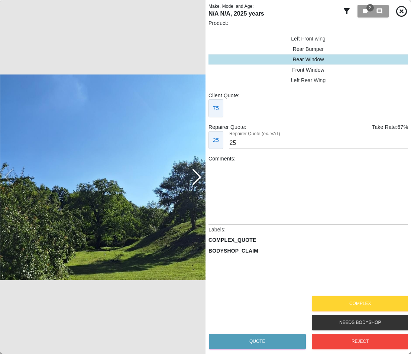
click at [340, 9] on div "Make, Model and Age: N/A N/A , 2025 years 2 0" at bounding box center [309, 11] width 200 height 16
click at [348, 9] on icon at bounding box center [347, 11] width 6 height 6
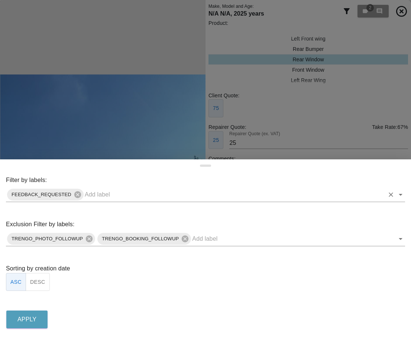
click at [85, 186] on div "Filter by labels: FEEDBACK_REQUESTED" at bounding box center [205, 189] width 399 height 26
click at [91, 191] on input "text" at bounding box center [235, 195] width 300 height 12
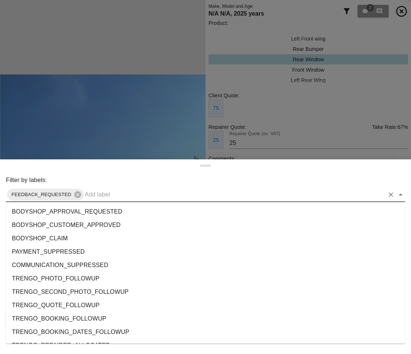
click at [79, 216] on li "BODYSHOP_APPROVAL_REQUESTED" at bounding box center [205, 211] width 399 height 13
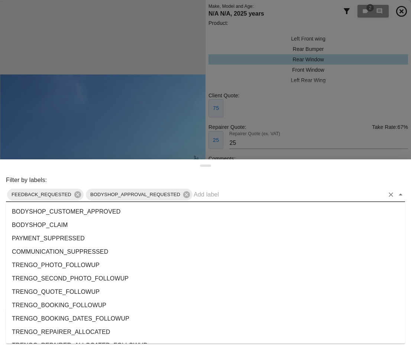
click at [199, 194] on input "text" at bounding box center [289, 195] width 191 height 12
click at [188, 254] on li "COMMUNICATION_SUPPRESSED" at bounding box center [205, 251] width 399 height 13
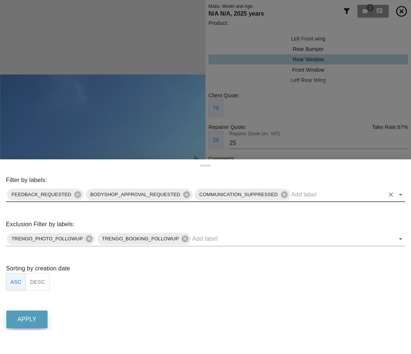
click at [29, 317] on p "Apply" at bounding box center [26, 319] width 19 height 9
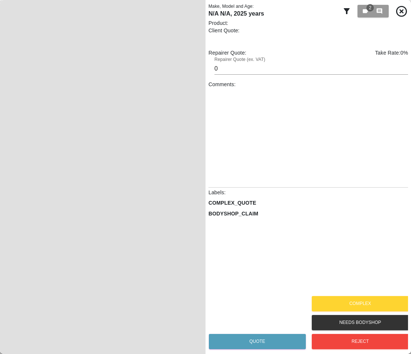
type input "25"
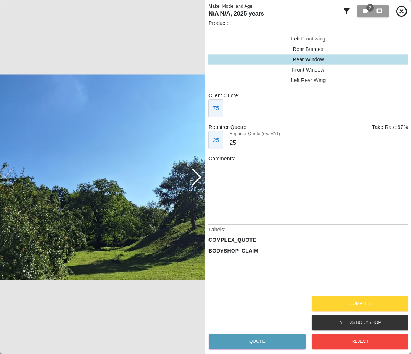
click at [344, 12] on icon at bounding box center [346, 11] width 9 height 9
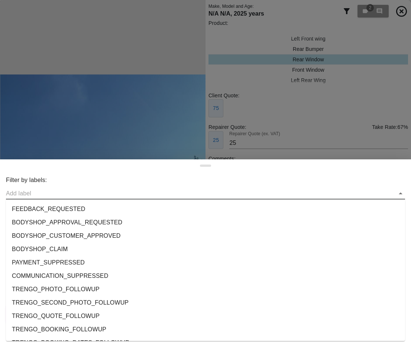
click at [58, 190] on input "text" at bounding box center [200, 194] width 388 height 12
click at [52, 217] on li "BODYSHOP_APPROVAL_REQUESTED" at bounding box center [205, 222] width 399 height 13
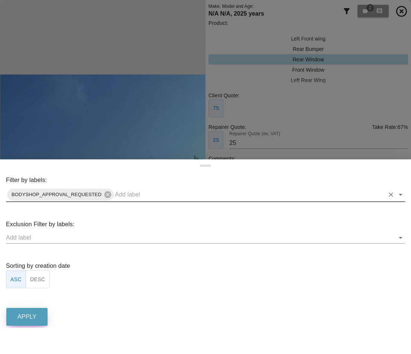
click at [42, 314] on button "Apply" at bounding box center [26, 317] width 41 height 18
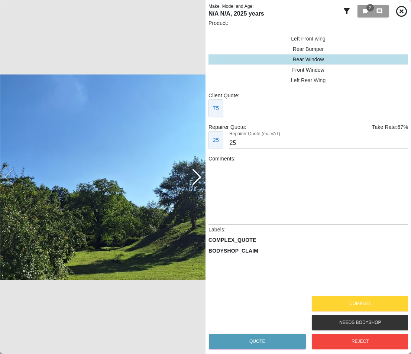
click at [348, 11] on icon at bounding box center [346, 11] width 9 height 9
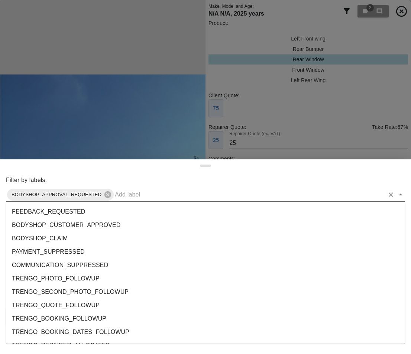
click at [121, 195] on input "text" at bounding box center [249, 195] width 269 height 12
click at [110, 212] on li "FEEDBACK_REQUESTED" at bounding box center [205, 211] width 399 height 13
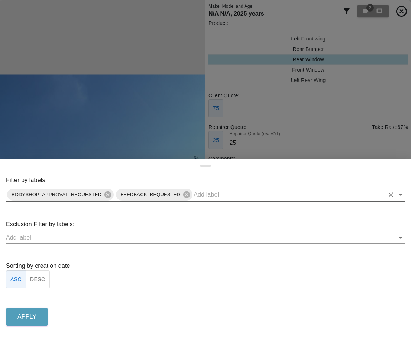
click at [88, 238] on input "text" at bounding box center [200, 238] width 388 height 12
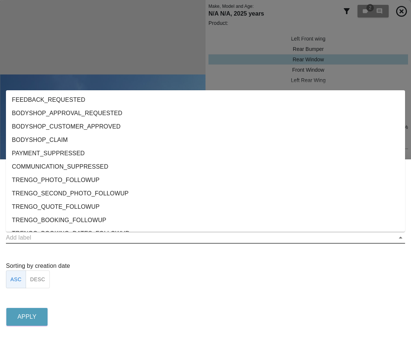
click at [96, 206] on li "TRENGO_QUOTE_FOLLOWUP" at bounding box center [205, 206] width 399 height 13
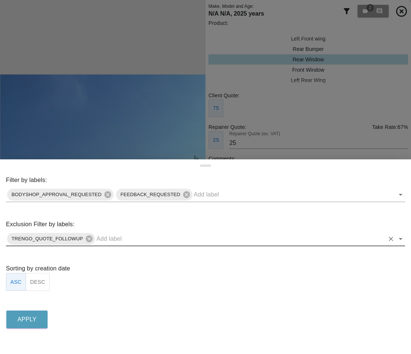
drag, startPoint x: 106, startPoint y: 238, endPoint x: 112, endPoint y: 232, distance: 8.7
click at [107, 237] on input "text" at bounding box center [240, 239] width 288 height 12
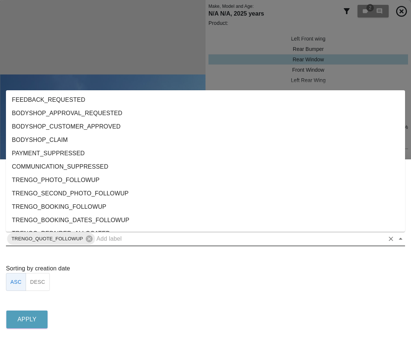
click at [126, 184] on li "TRENGO_PHOTO_FOLLOWUP" at bounding box center [205, 180] width 399 height 13
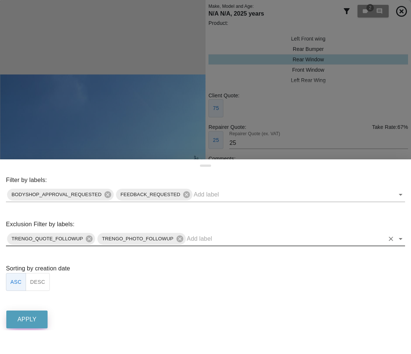
click at [18, 319] on p "Apply" at bounding box center [26, 319] width 19 height 9
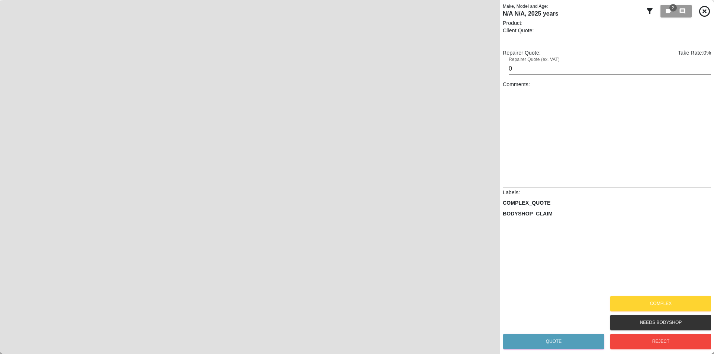
type input "25"
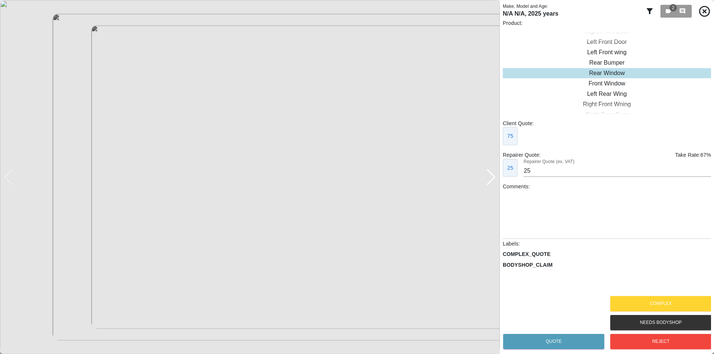
click at [705, 13] on icon at bounding box center [704, 11] width 11 height 11
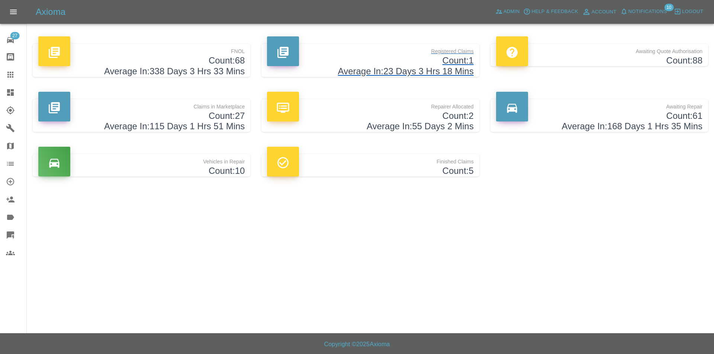
click at [341, 60] on h4 "Count: 1" at bounding box center [370, 60] width 206 height 11
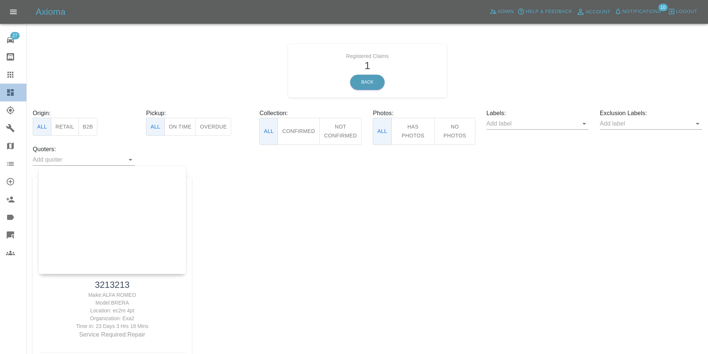
click at [13, 92] on icon at bounding box center [10, 92] width 7 height 7
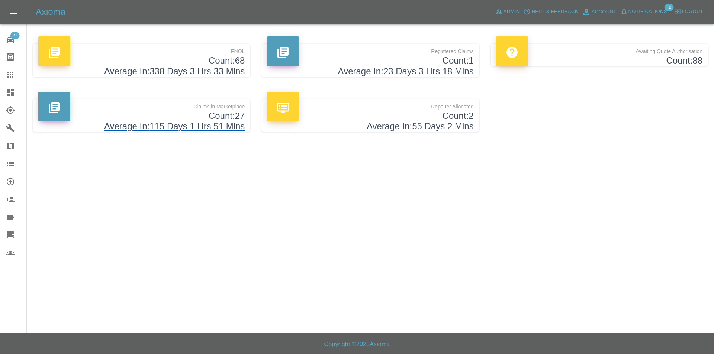
click at [191, 129] on h4 "Average In: 115 Days 1 Hrs 51 Mins" at bounding box center [141, 126] width 206 height 11
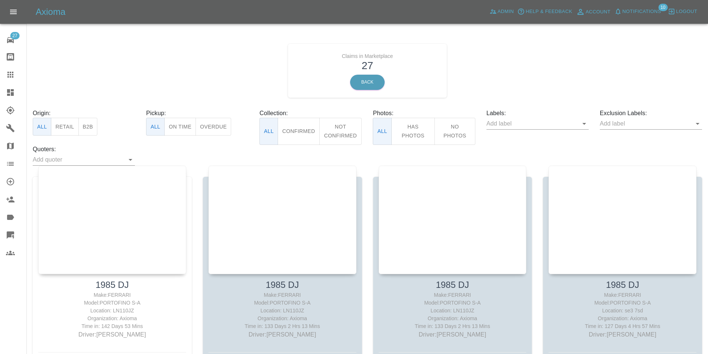
click at [628, 134] on div "Exclusion Labels:" at bounding box center [650, 127] width 113 height 36
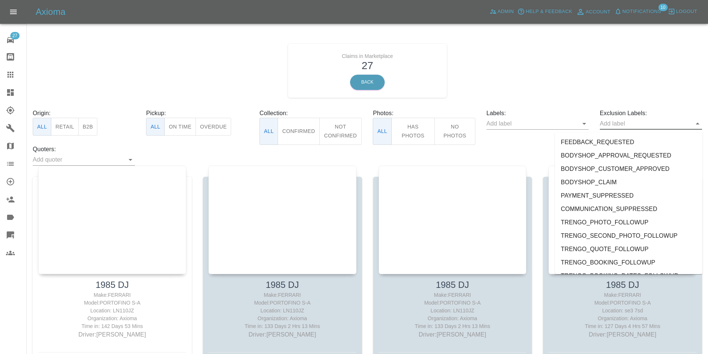
click at [630, 129] on input "text" at bounding box center [645, 124] width 91 height 12
click at [611, 145] on li "FEEDBACK_REQUESTED" at bounding box center [629, 142] width 148 height 13
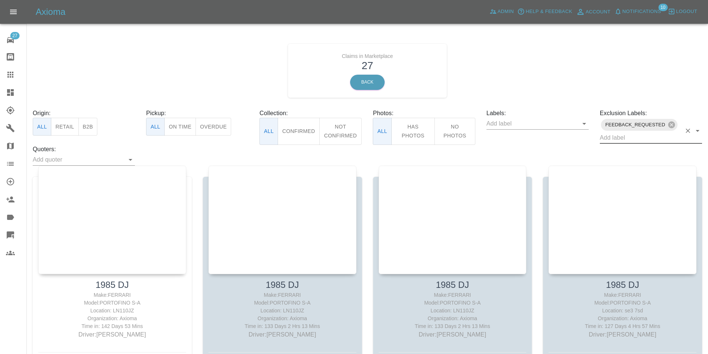
drag, startPoint x: 671, startPoint y: 127, endPoint x: 634, endPoint y: 138, distance: 38.7
click at [671, 127] on icon at bounding box center [671, 124] width 7 height 7
